Goal: Task Accomplishment & Management: Complete application form

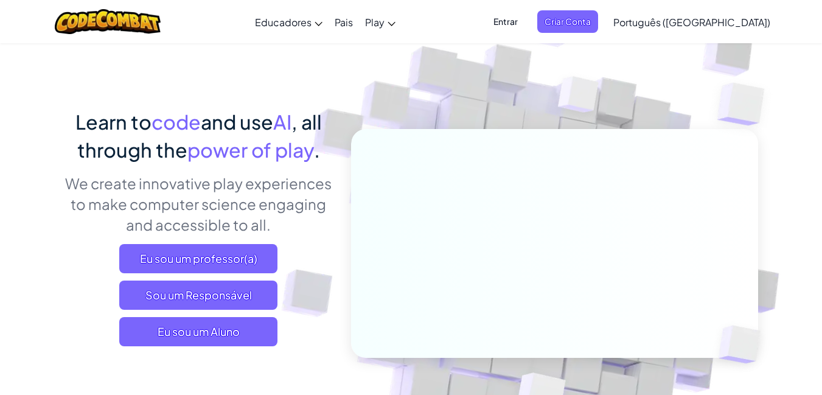
scroll to position [73, 0]
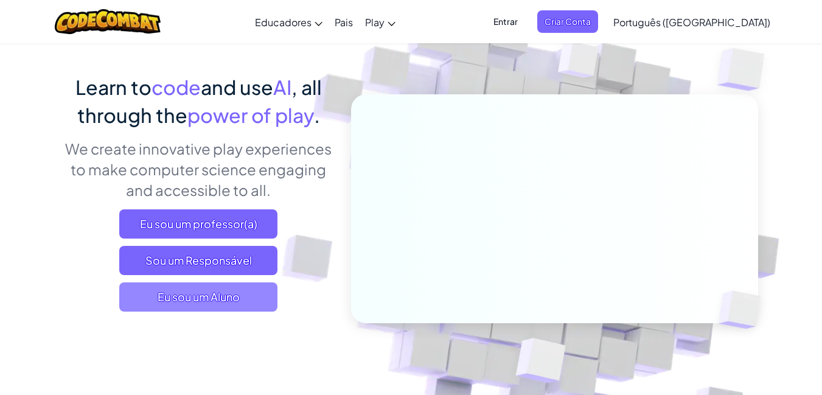
click at [242, 296] on span "Eu sou um Aluno" at bounding box center [198, 296] width 158 height 29
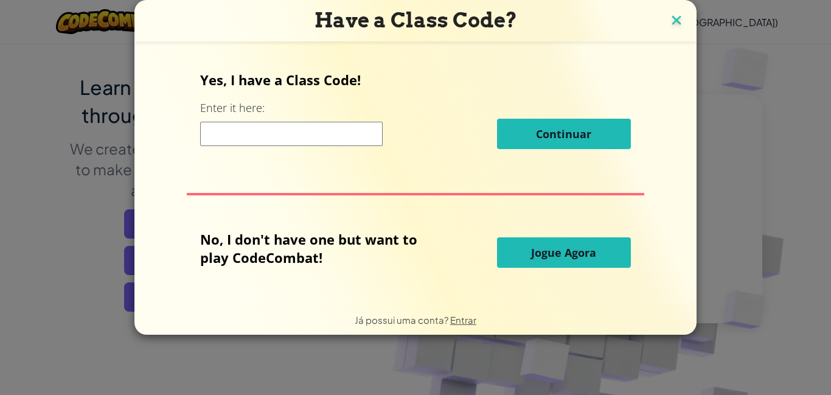
click at [675, 28] on img at bounding box center [677, 21] width 16 height 18
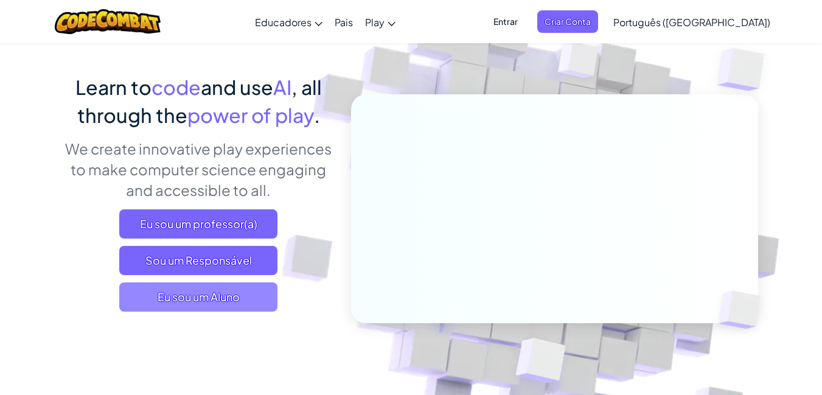
click at [131, 288] on span "Eu sou um Aluno" at bounding box center [198, 296] width 158 height 29
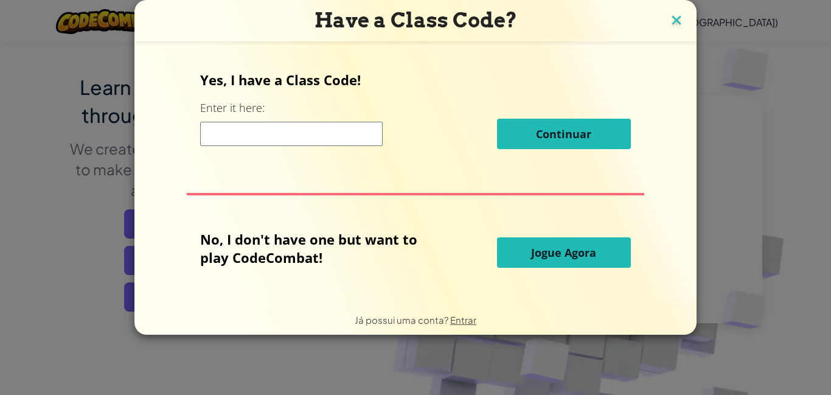
click at [672, 22] on img at bounding box center [677, 21] width 16 height 18
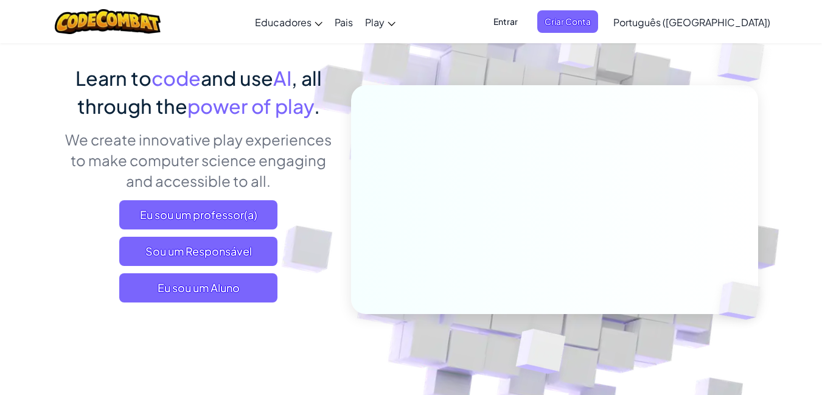
scroll to position [0, 0]
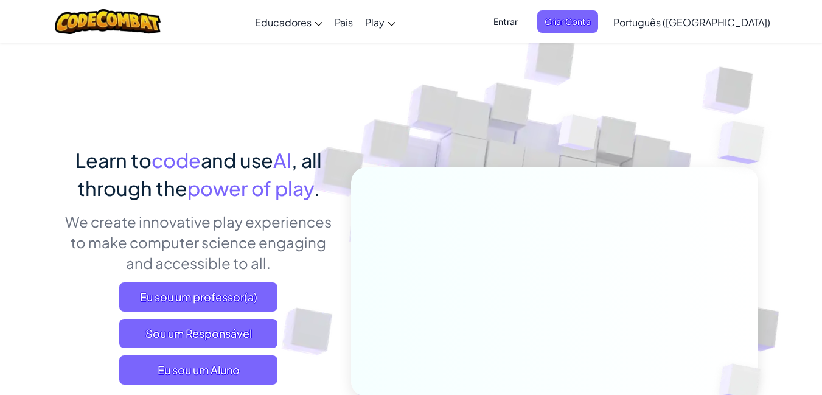
click at [737, 29] on link "Português ([GEOGRAPHIC_DATA])" at bounding box center [691, 21] width 169 height 33
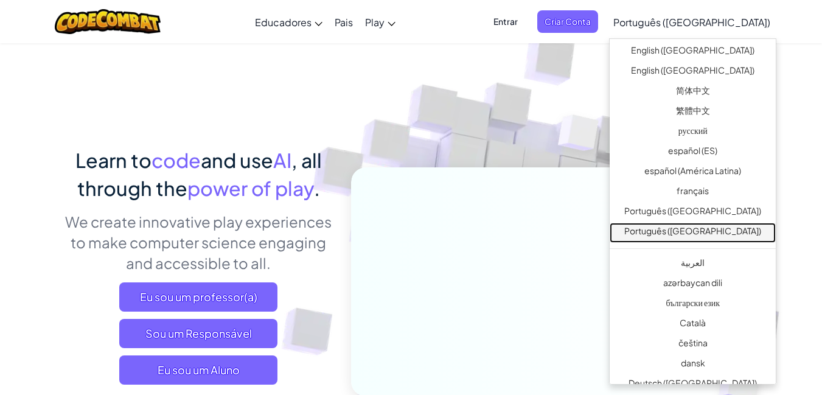
click at [723, 223] on link "Português ([GEOGRAPHIC_DATA])" at bounding box center [693, 233] width 166 height 20
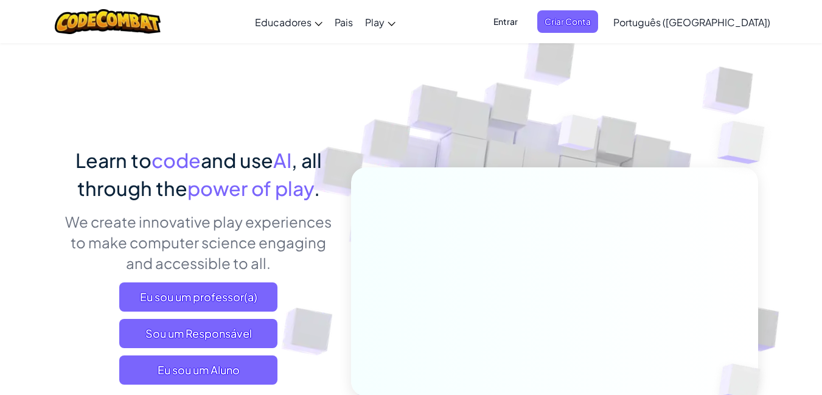
click at [749, 26] on span "Português ([GEOGRAPHIC_DATA])" at bounding box center [691, 22] width 157 height 13
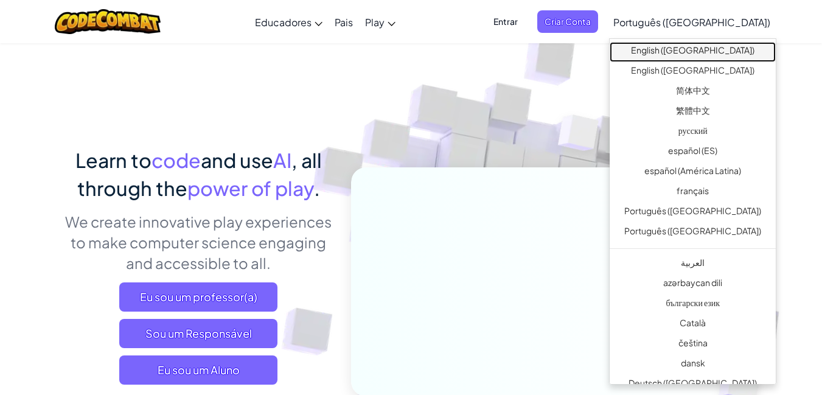
click at [723, 52] on link "English ([GEOGRAPHIC_DATA])" at bounding box center [693, 52] width 166 height 20
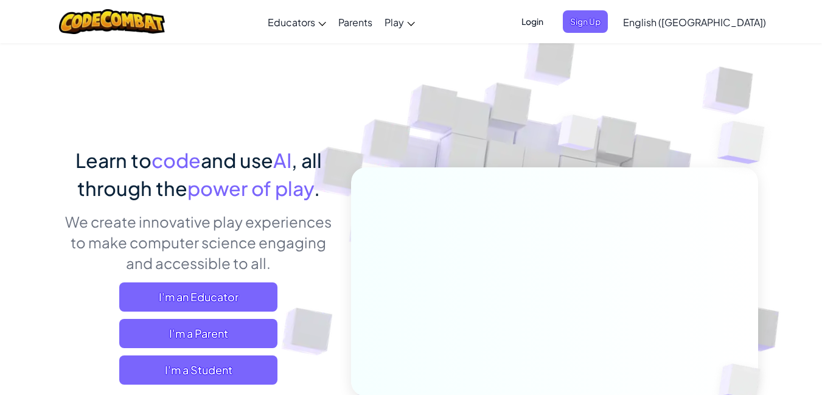
click at [730, 22] on span "English ([GEOGRAPHIC_DATA])" at bounding box center [694, 22] width 143 height 13
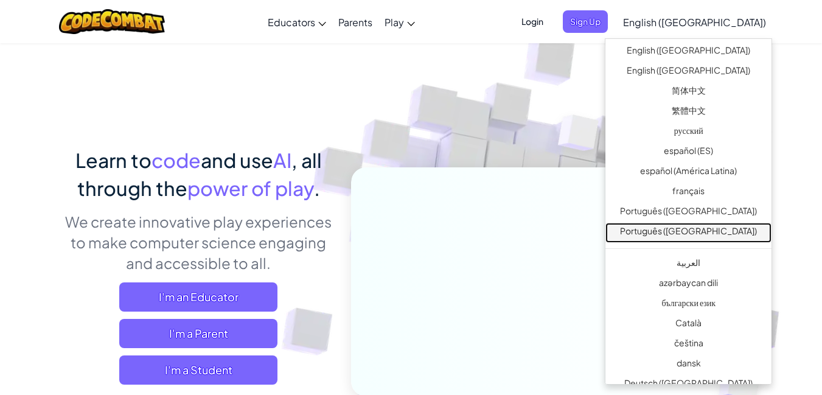
click at [688, 237] on link "Português ([GEOGRAPHIC_DATA])" at bounding box center [688, 233] width 166 height 20
